Goal: Obtain resource: Download file/media

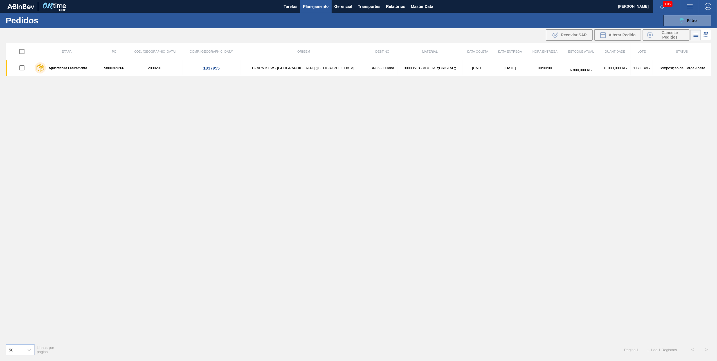
click at [394, 13] on div "089F7B8B-B2A5-4AFE-B5C0-19BA573D28AC Filtro Código Pedido Portal Códido PO SAP …" at bounding box center [403, 20] width 621 height 17
click at [391, 6] on span "Relatórios" at bounding box center [395, 6] width 19 height 7
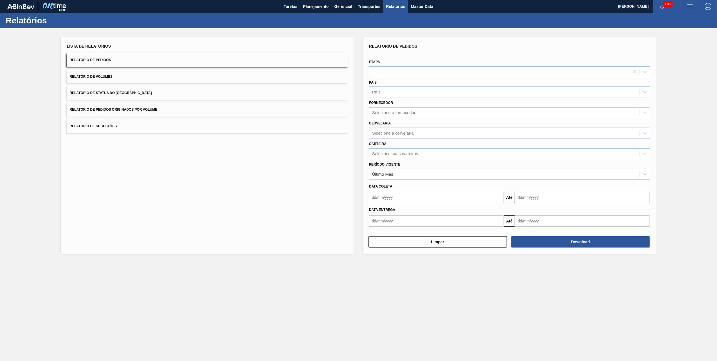
click at [116, 113] on button "Relatório de Pedidos Originados por Volume" at bounding box center [207, 110] width 281 height 14
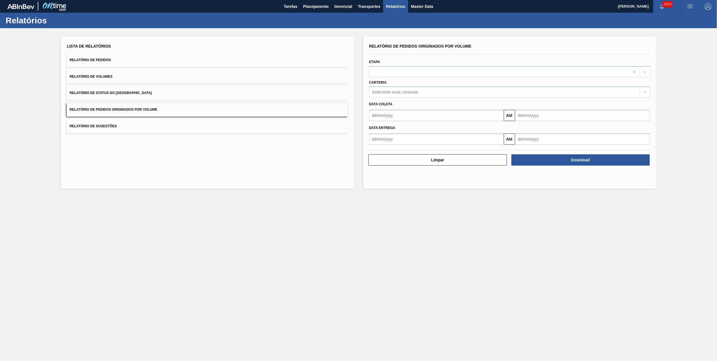
click at [399, 98] on div "Data coleta Até" at bounding box center [510, 109] width 286 height 24
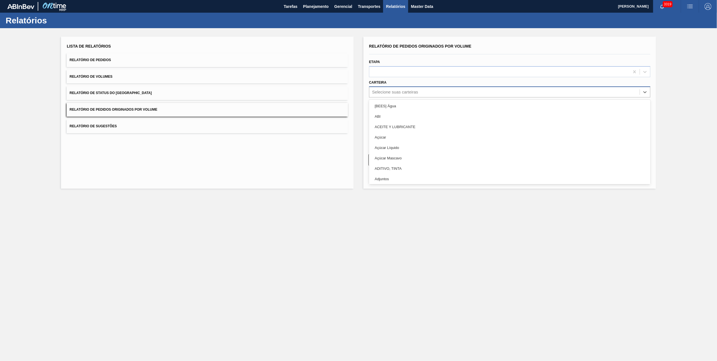
click at [398, 95] on div "Selecione suas carteiras" at bounding box center [504, 92] width 270 height 8
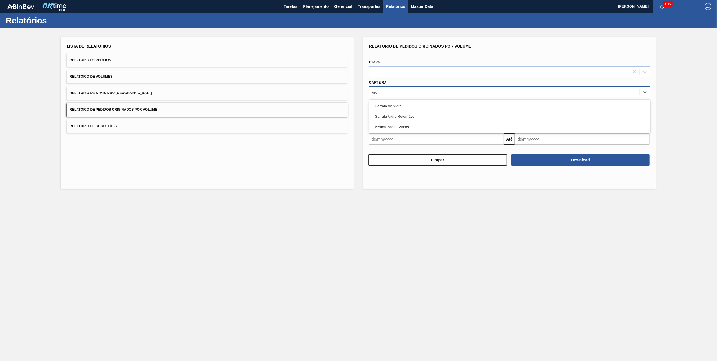
type input "vidro"
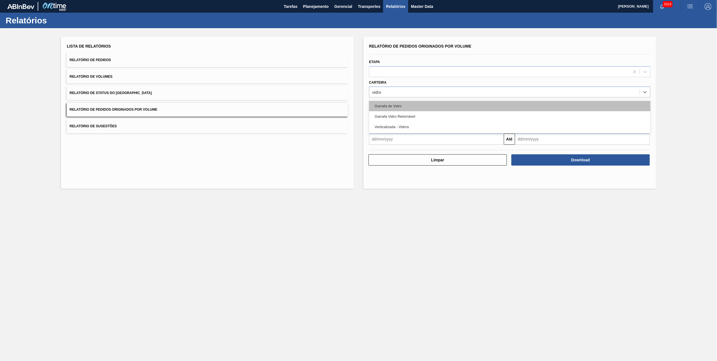
click at [398, 104] on div "Garrafa de Vidro" at bounding box center [509, 106] width 281 height 10
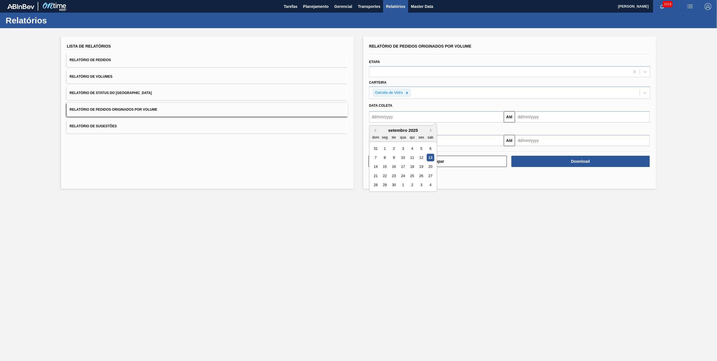
click at [409, 117] on input "text" at bounding box center [436, 116] width 135 height 11
click at [387, 148] on div "1" at bounding box center [385, 149] width 8 height 8
type input "[DATE]"
click at [530, 118] on input "text" at bounding box center [582, 116] width 135 height 11
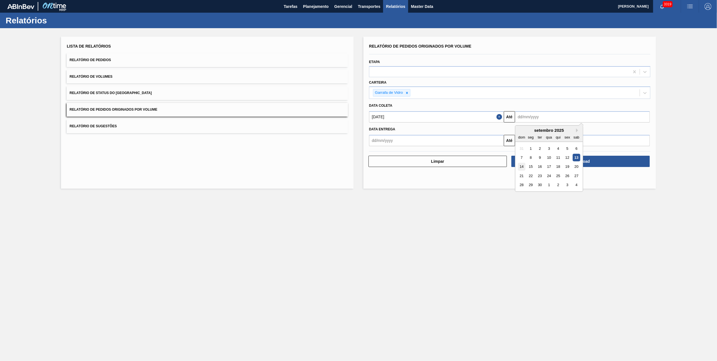
click at [520, 168] on div "14" at bounding box center [522, 167] width 8 height 8
type input "[DATE]"
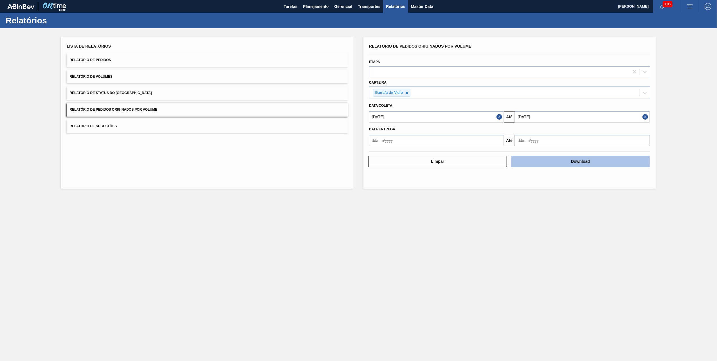
click at [544, 162] on button "Download" at bounding box center [580, 161] width 138 height 11
click at [257, 298] on main "Tarefas Planejamento Gerencial Transportes Relatórios Master Data [PERSON_NAME]…" at bounding box center [358, 180] width 717 height 361
click at [406, 91] on icon at bounding box center [407, 93] width 4 height 4
click at [406, 91] on div "Selecione suas carteiras" at bounding box center [395, 92] width 46 height 5
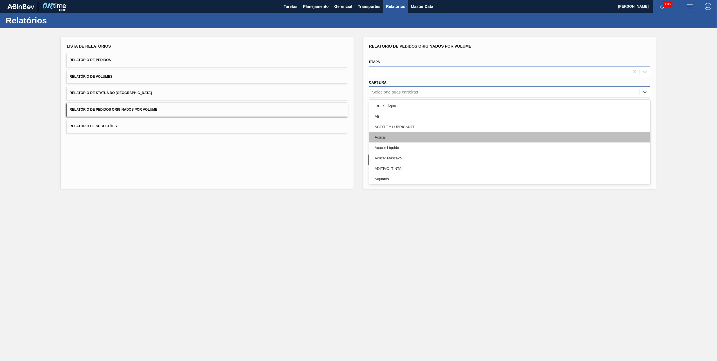
click at [385, 138] on div "Açúcar" at bounding box center [509, 137] width 281 height 10
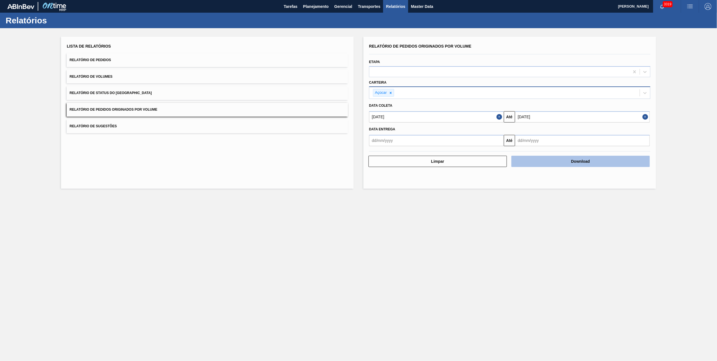
click at [609, 159] on button "Download" at bounding box center [580, 161] width 138 height 11
